Goal: Use online tool/utility

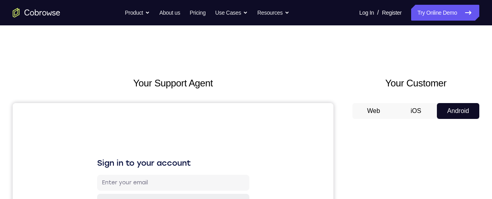
click at [420, 109] on button "iOS" at bounding box center [416, 111] width 42 height 16
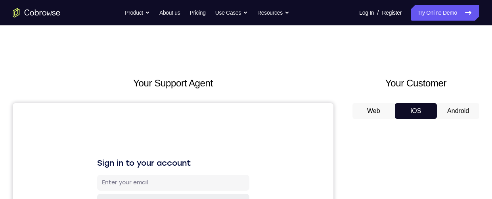
click at [449, 113] on button "Android" at bounding box center [458, 111] width 42 height 16
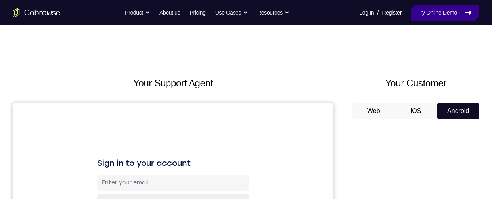
click at [455, 13] on link "Try Online Demo" at bounding box center [445, 13] width 68 height 16
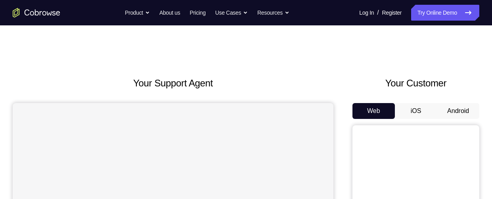
click at [465, 112] on button "Android" at bounding box center [458, 111] width 42 height 16
click at [463, 112] on button "Android" at bounding box center [458, 111] width 42 height 16
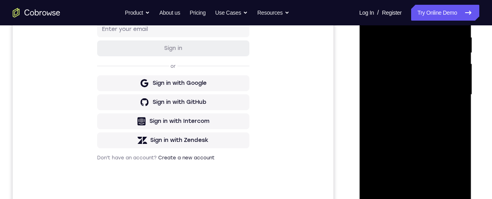
scroll to position [187, 0]
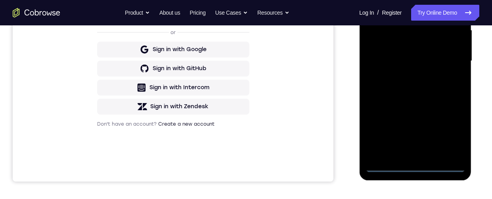
click at [413, 164] on div at bounding box center [415, 61] width 100 height 222
click at [453, 137] on div at bounding box center [415, 61] width 100 height 222
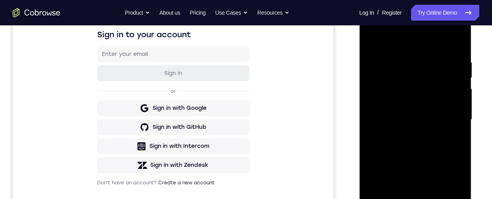
scroll to position [121, 0]
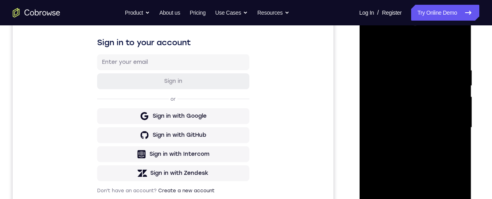
click at [430, 52] on div at bounding box center [415, 128] width 100 height 222
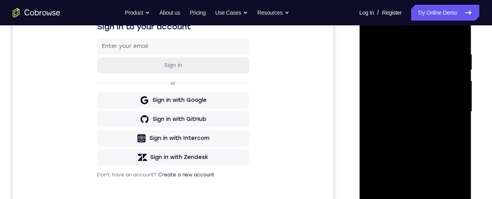
scroll to position [138, 0]
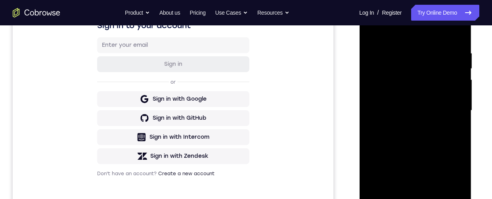
click at [423, 65] on div at bounding box center [415, 111] width 100 height 222
click at [438, 41] on div at bounding box center [415, 111] width 100 height 222
click at [435, 173] on div at bounding box center [415, 111] width 100 height 222
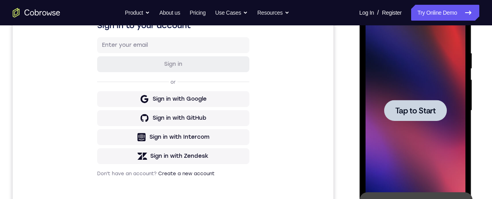
scroll to position [174, 0]
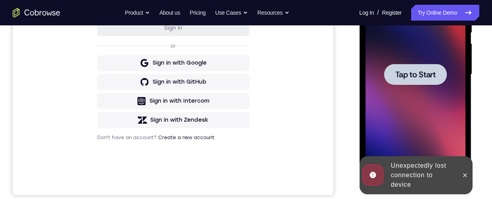
click at [426, 115] on div at bounding box center [415, 75] width 100 height 222
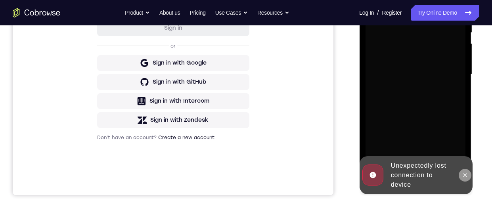
click at [465, 174] on icon at bounding box center [465, 175] width 4 height 4
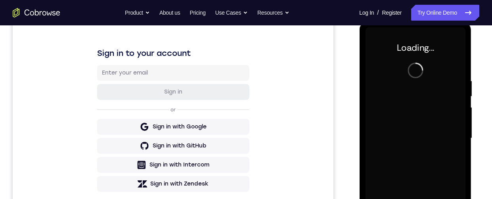
scroll to position [0, 0]
